Goal: Task Accomplishment & Management: Use online tool/utility

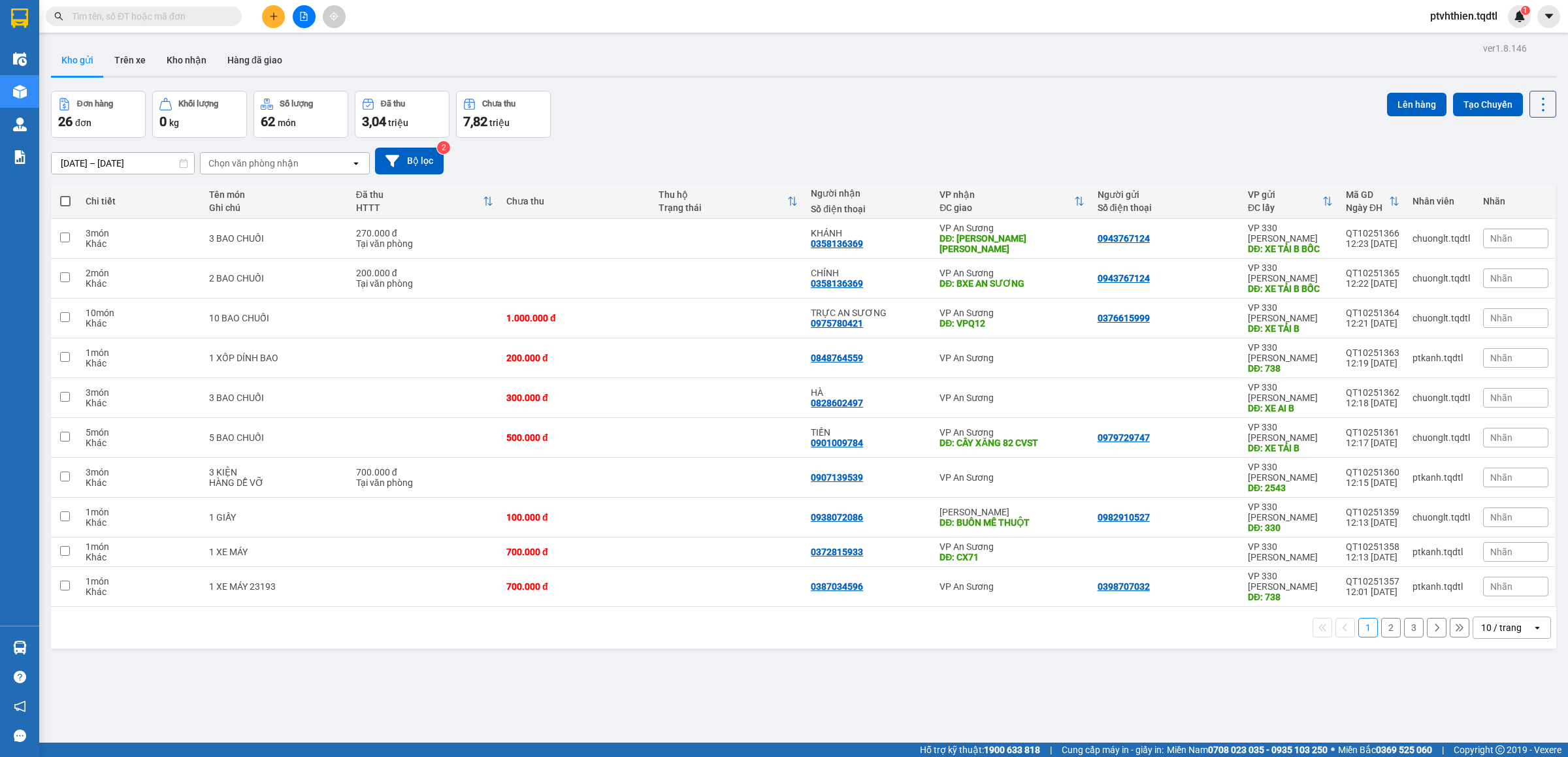
click at [305, 19] on icon "file-add" at bounding box center [304, 16] width 9 height 9
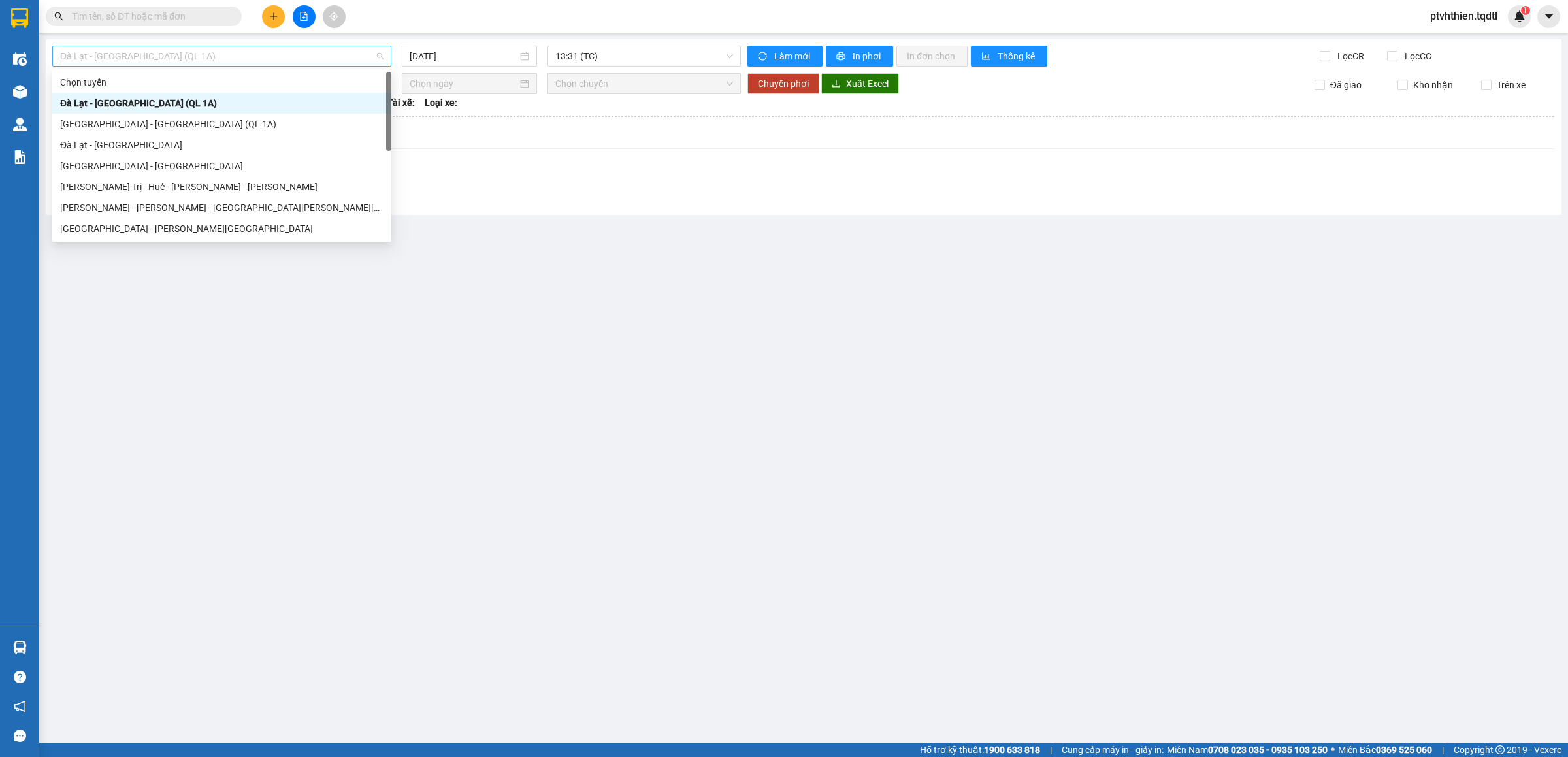
click at [338, 56] on span "Đà Lạt - [GEOGRAPHIC_DATA] (QL 1A)" at bounding box center [222, 56] width 323 height 19
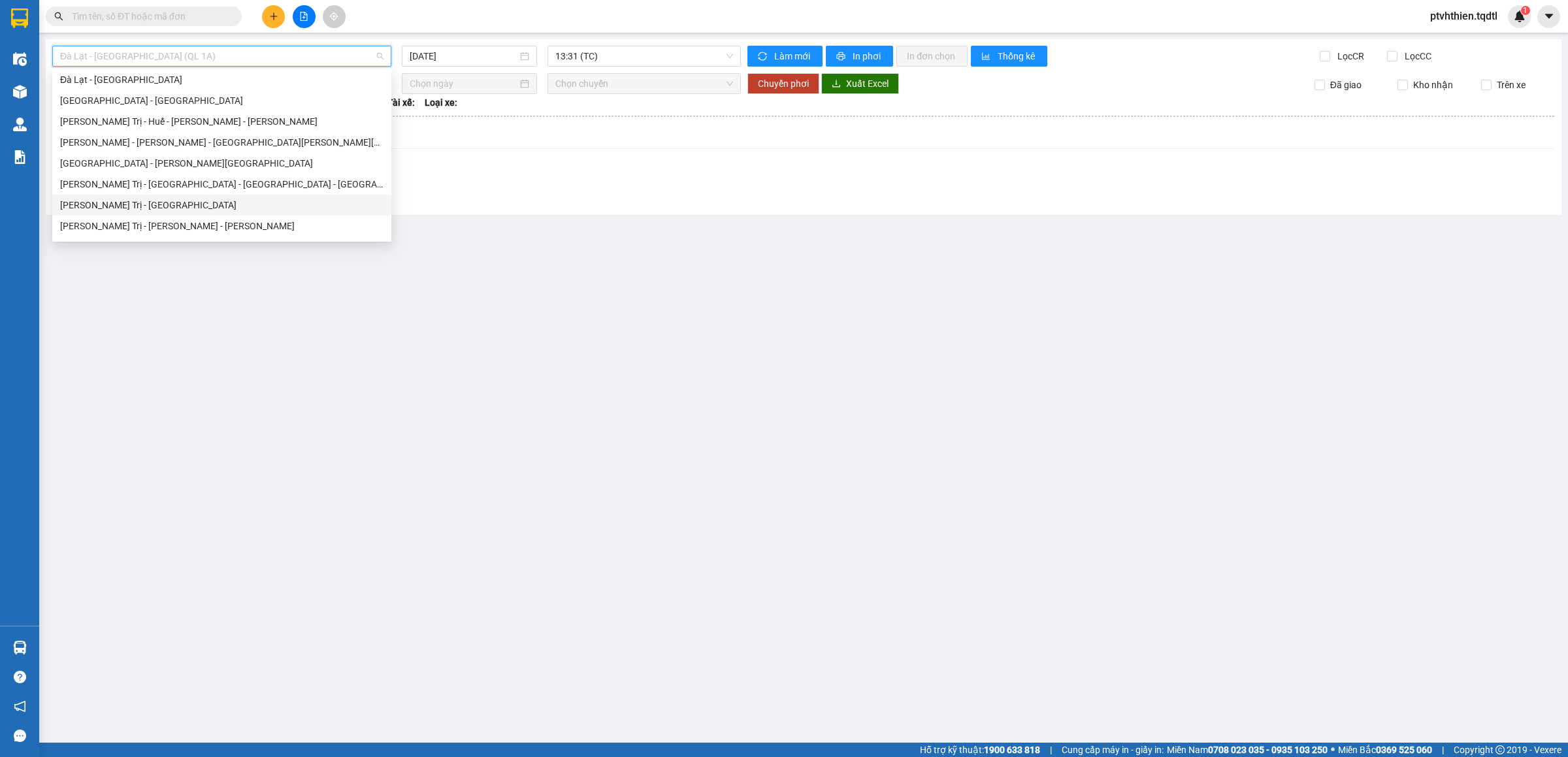
click at [116, 199] on div "[PERSON_NAME] Trị - [GEOGRAPHIC_DATA]" at bounding box center [222, 205] width 323 height 15
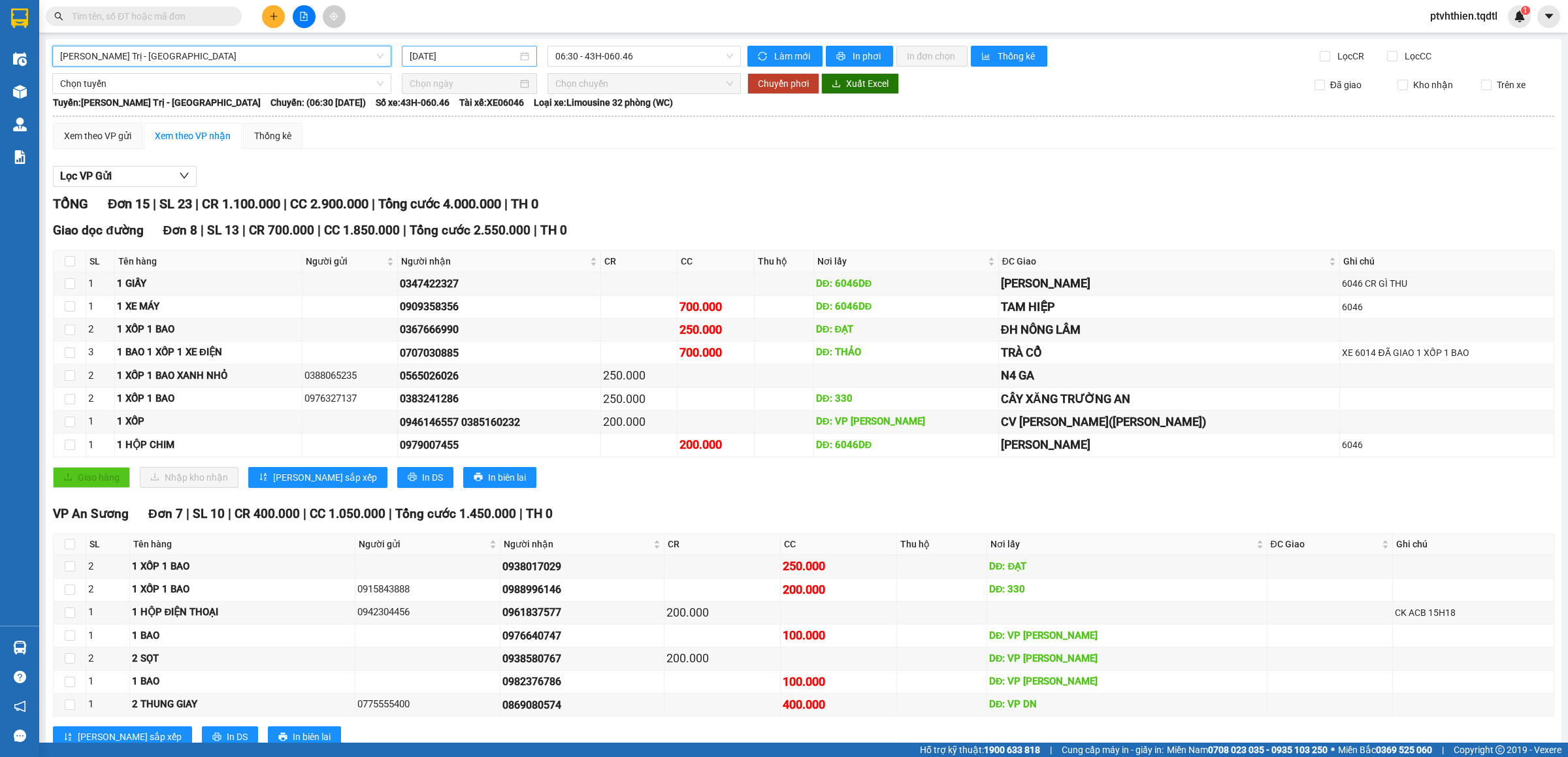
click at [471, 63] on input "[DATE]" at bounding box center [463, 56] width 108 height 15
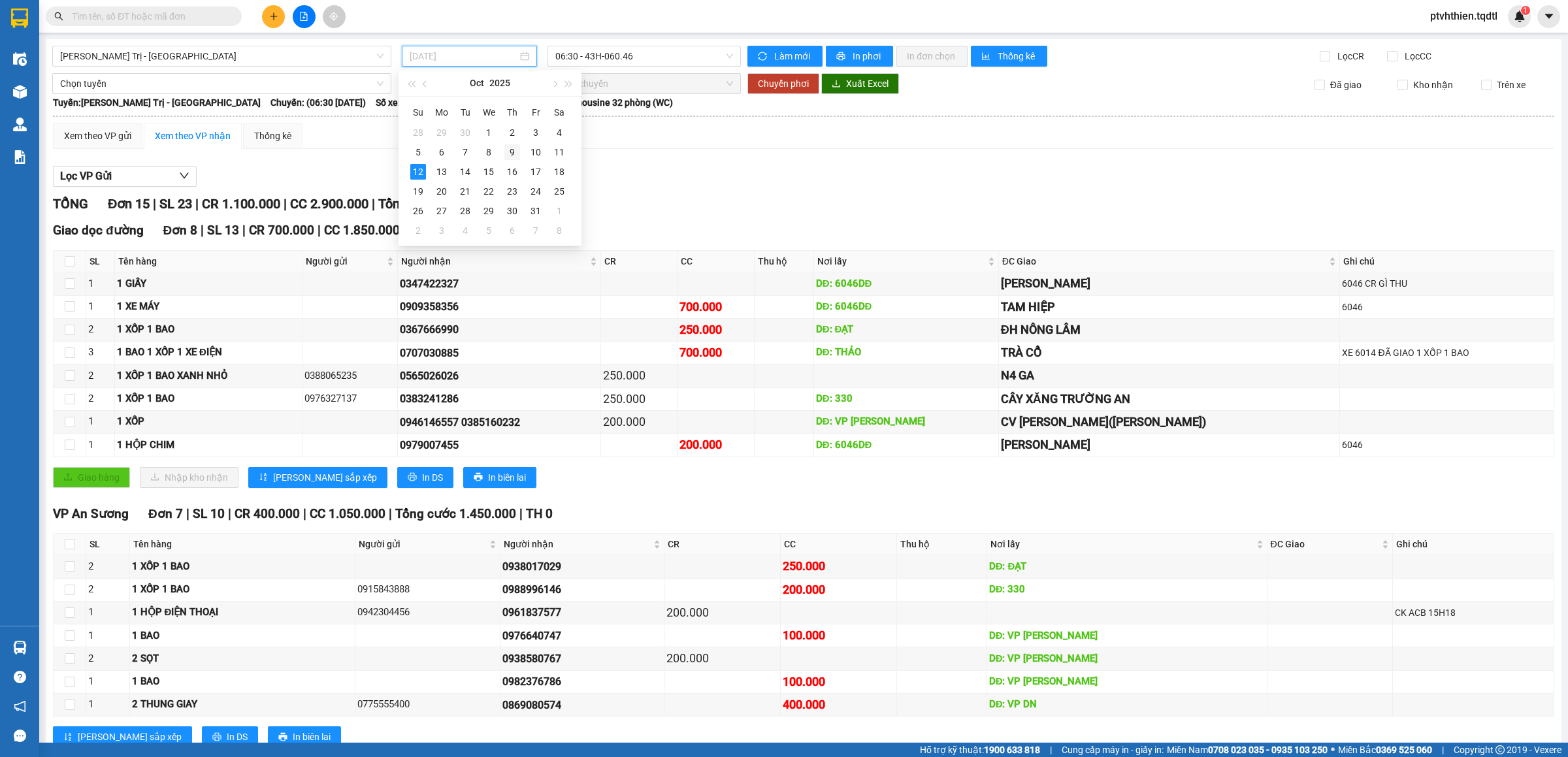
click at [514, 157] on div "9" at bounding box center [512, 152] width 15 height 15
type input "[DATE]"
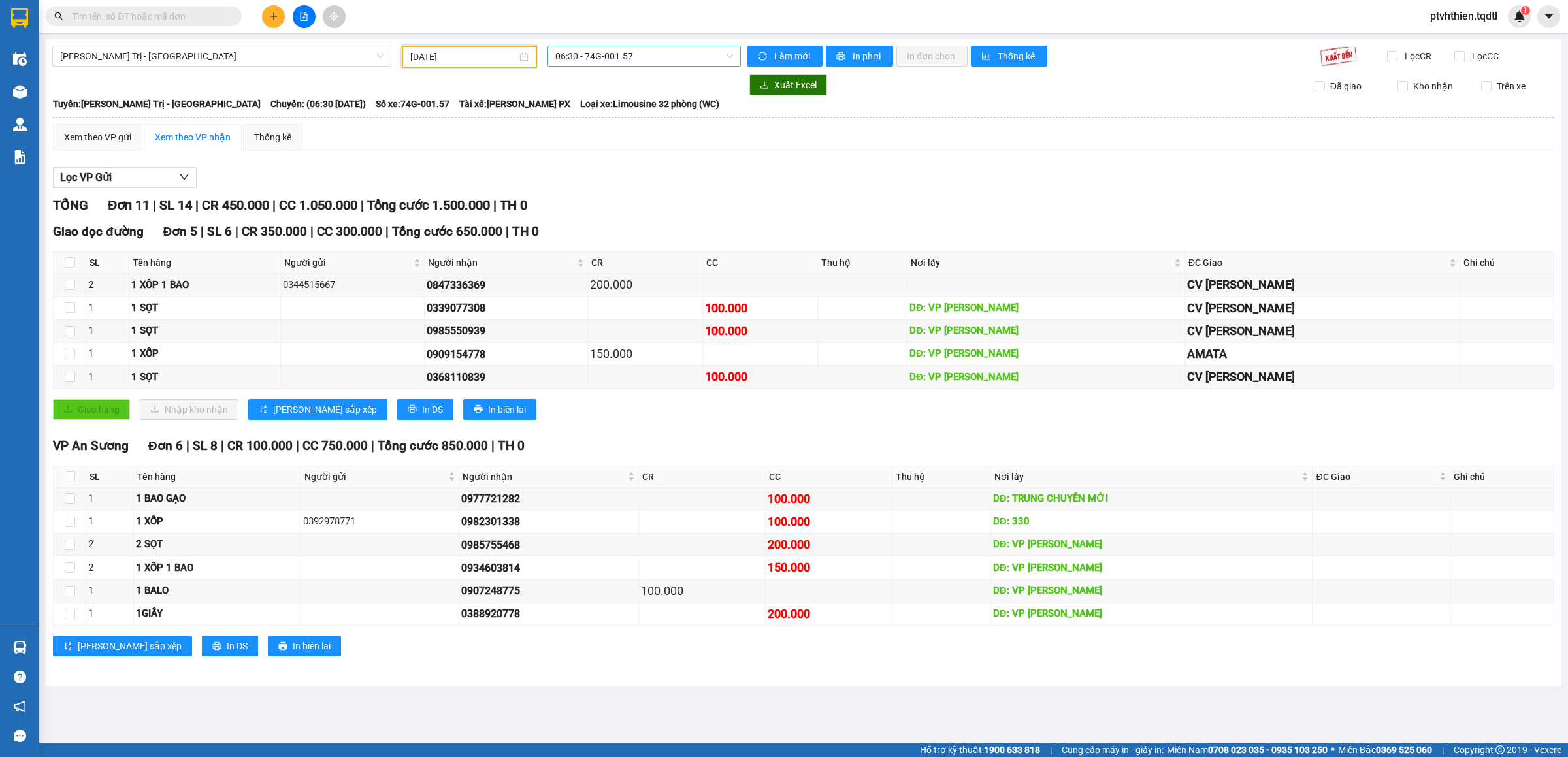
click at [702, 59] on span "06:30 - 74G-001.57" at bounding box center [644, 56] width 178 height 19
click at [639, 169] on div "14:00 - 43H-061.17" at bounding box center [606, 165] width 102 height 15
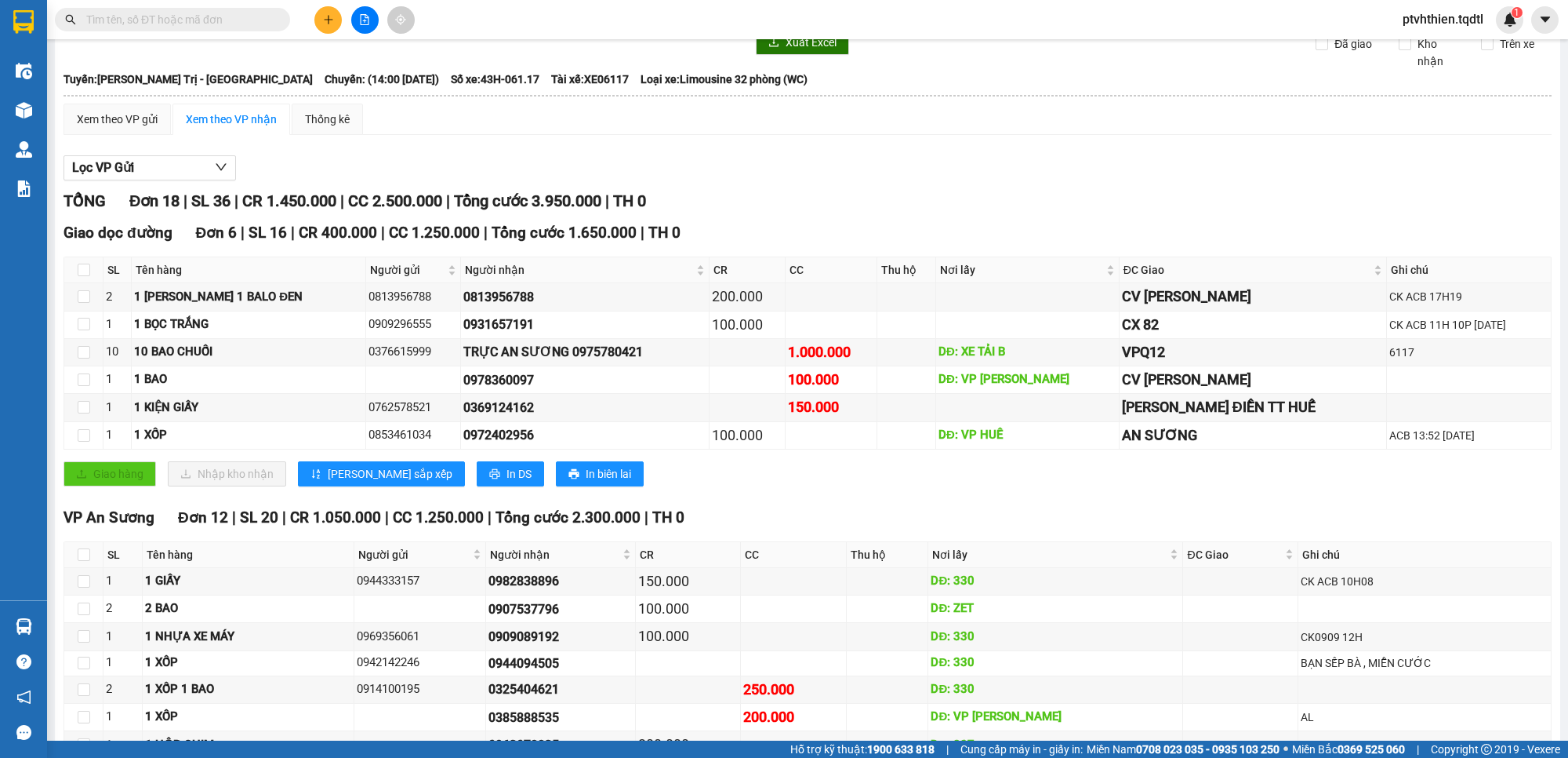
scroll to position [59, 0]
click at [366, 22] on icon "file-add" at bounding box center [365, 20] width 11 height 11
click at [356, 23] on button at bounding box center [365, 20] width 28 height 28
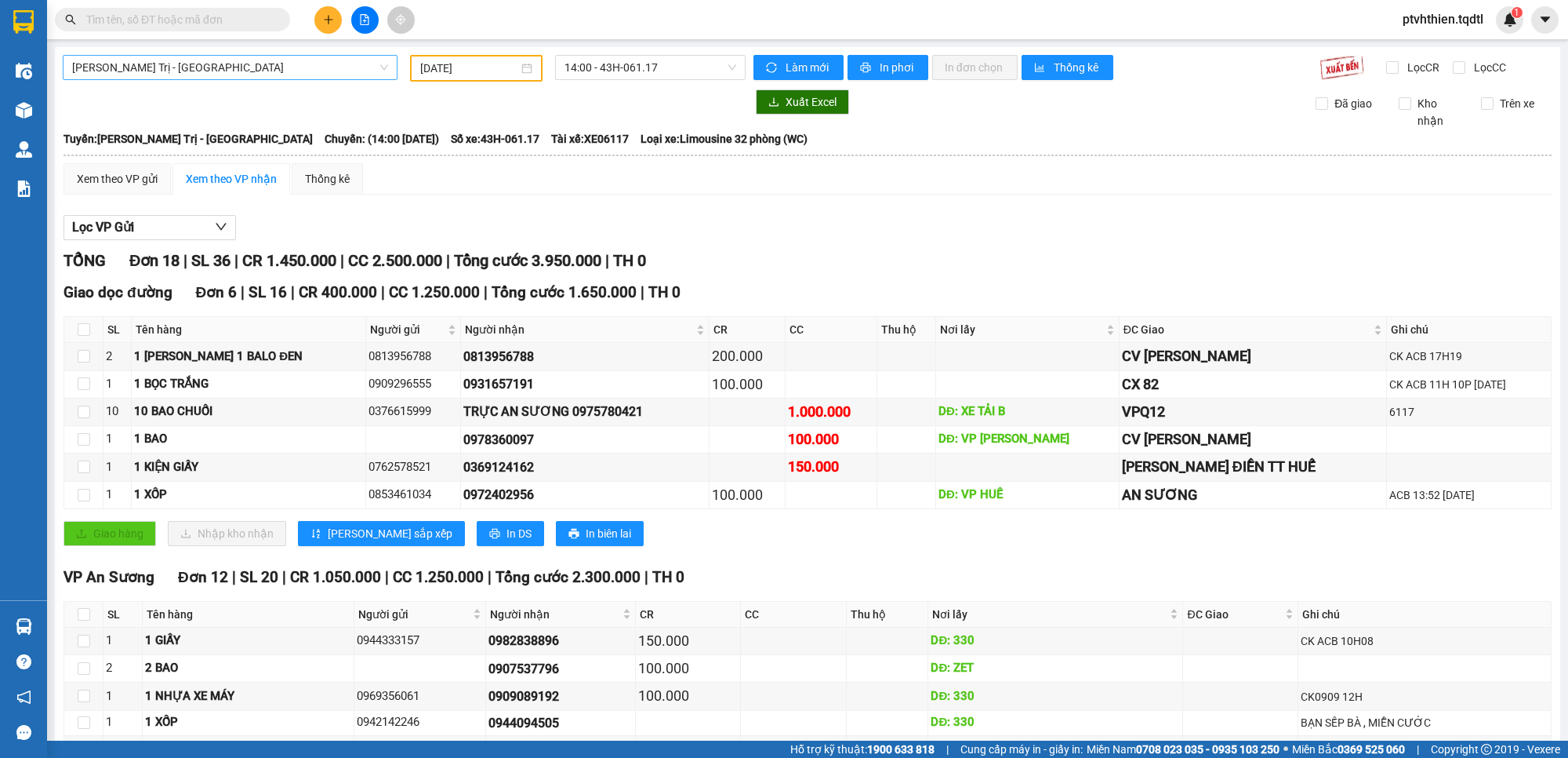
click at [290, 75] on span "[PERSON_NAME] Trị - [GEOGRAPHIC_DATA]" at bounding box center [230, 67] width 316 height 23
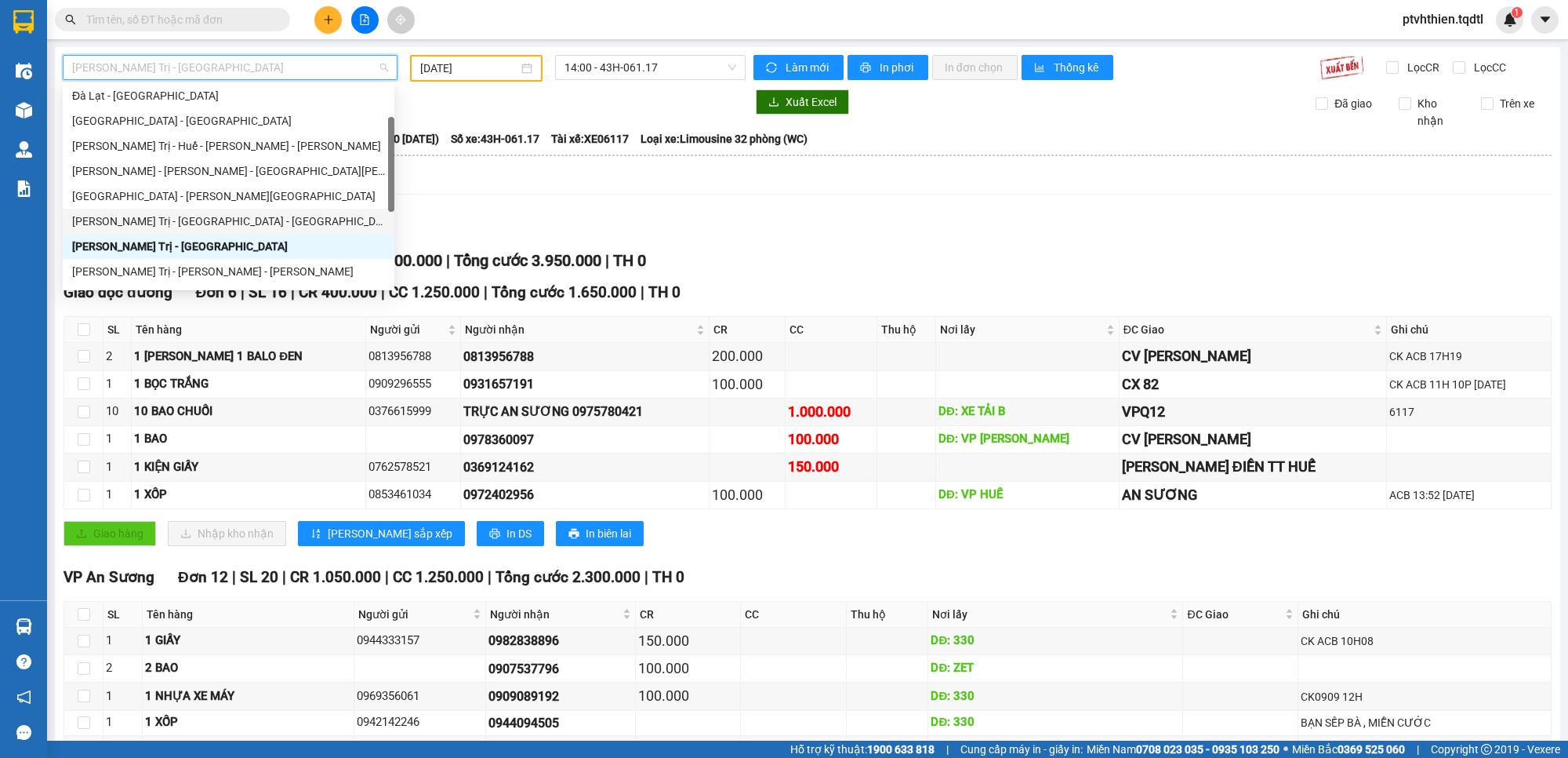
click at [199, 229] on div "[PERSON_NAME] Trị - [GEOGRAPHIC_DATA] - [GEOGRAPHIC_DATA] - [GEOGRAPHIC_DATA]" at bounding box center [228, 221] width 313 height 18
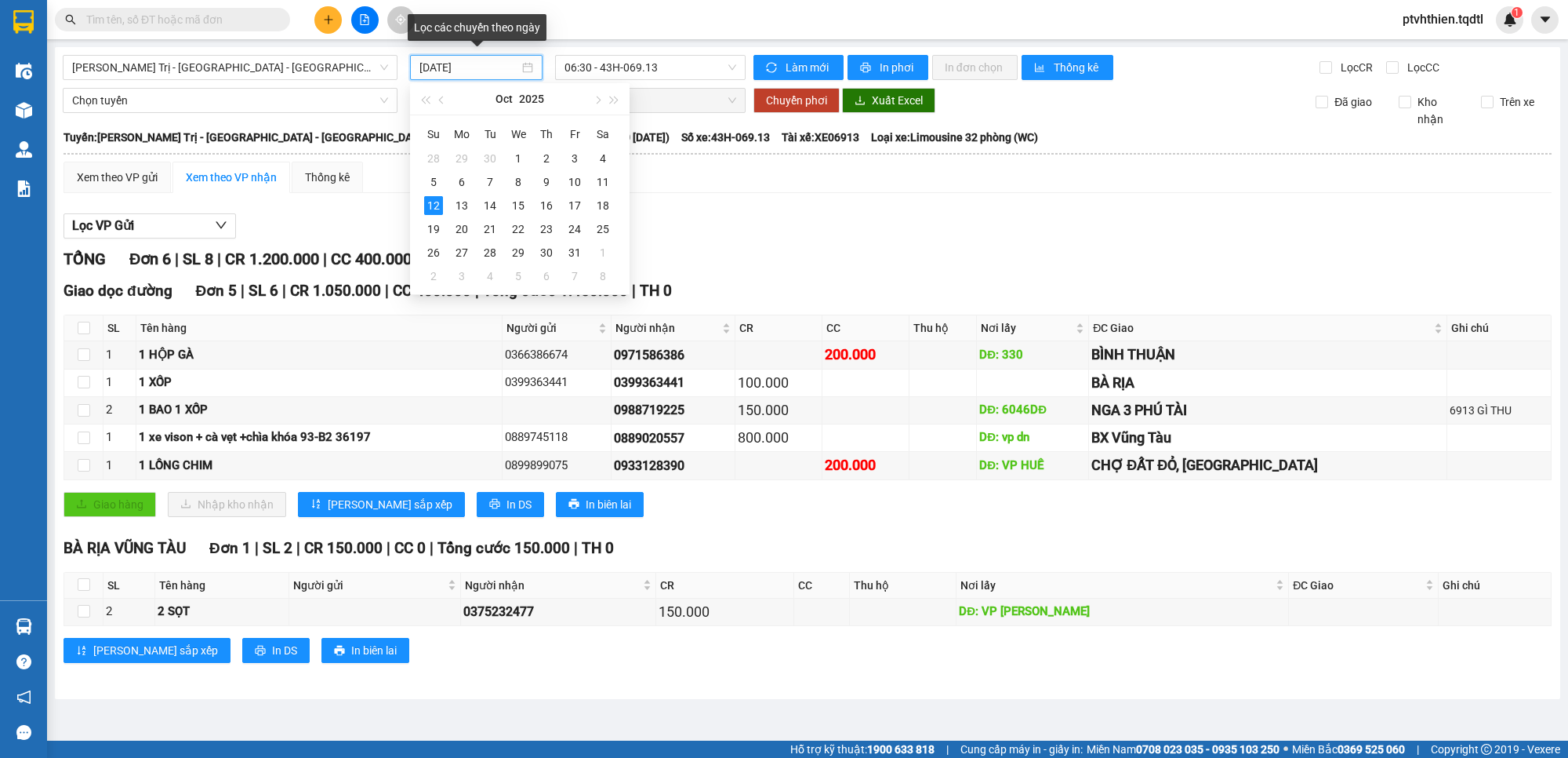
click at [481, 73] on input "[DATE]" at bounding box center [469, 67] width 99 height 18
click at [580, 186] on div "10" at bounding box center [575, 182] width 19 height 19
type input "[DATE]"
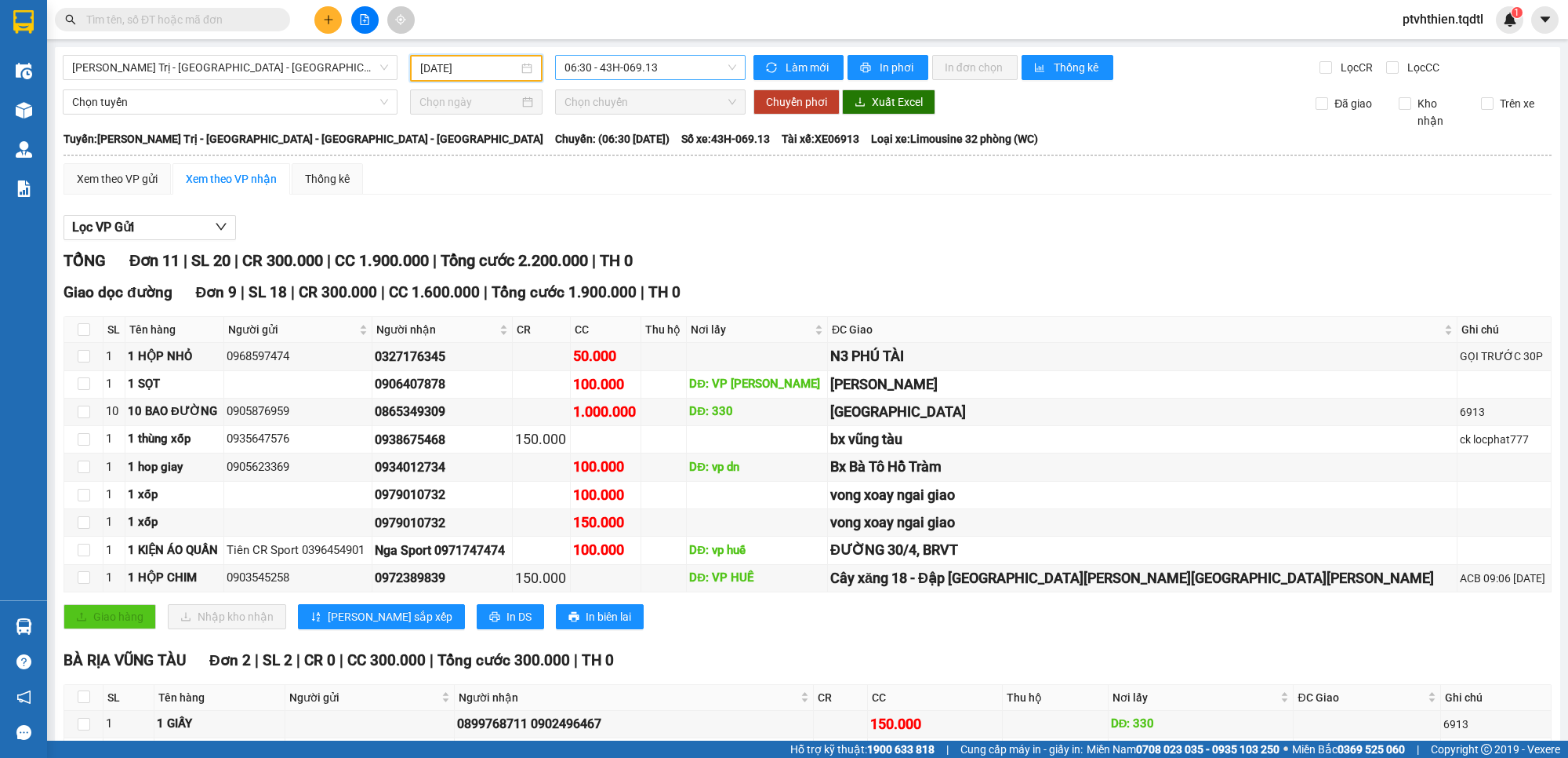
click at [693, 76] on span "06:30 - 43H-069.13" at bounding box center [650, 67] width 172 height 23
click at [654, 175] on div "14:06 - 43H-072.36" at bounding box center [621, 174] width 123 height 18
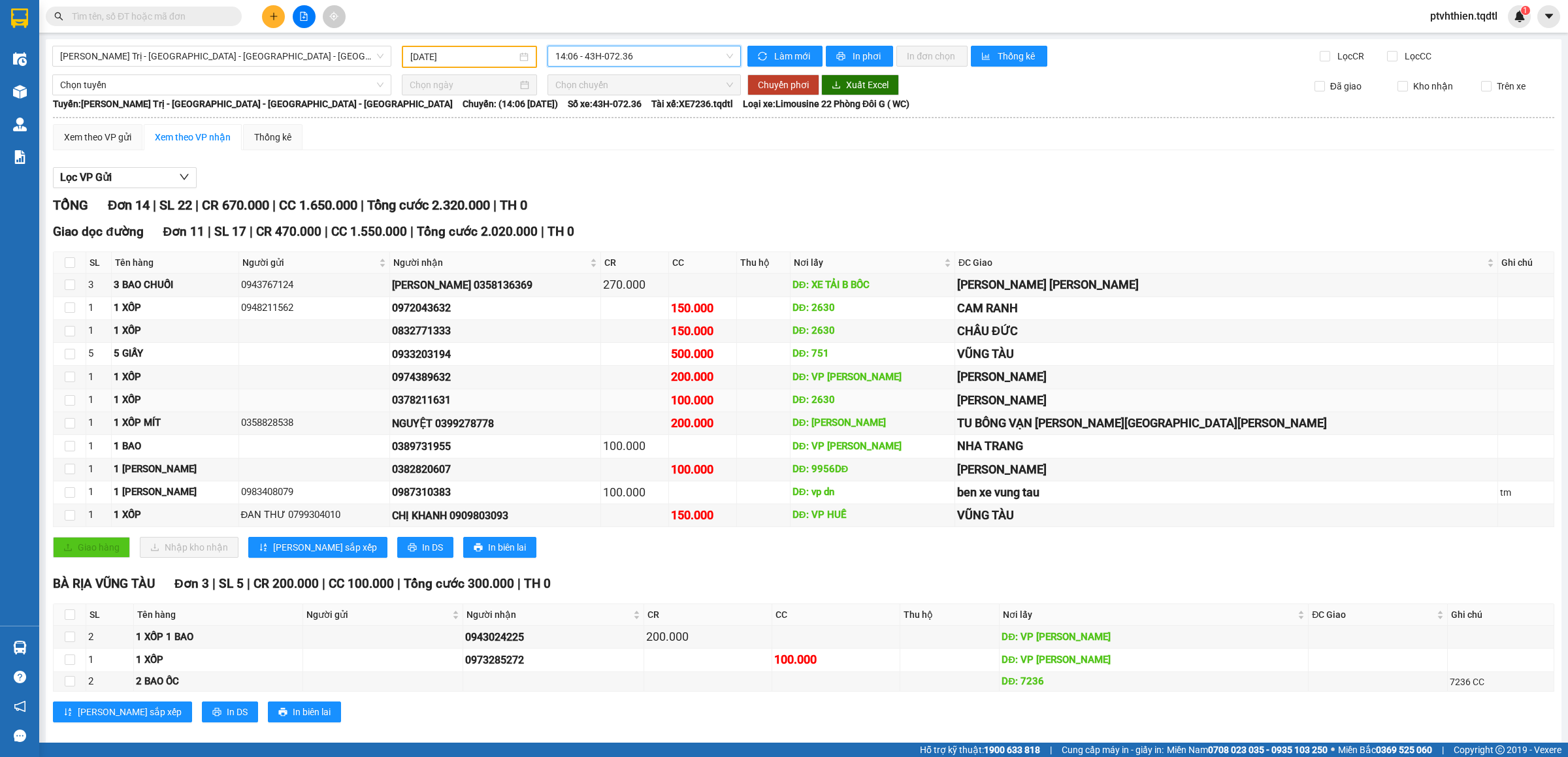
scroll to position [23, 0]
